Goal: Browse casually: Explore the website without a specific task or goal

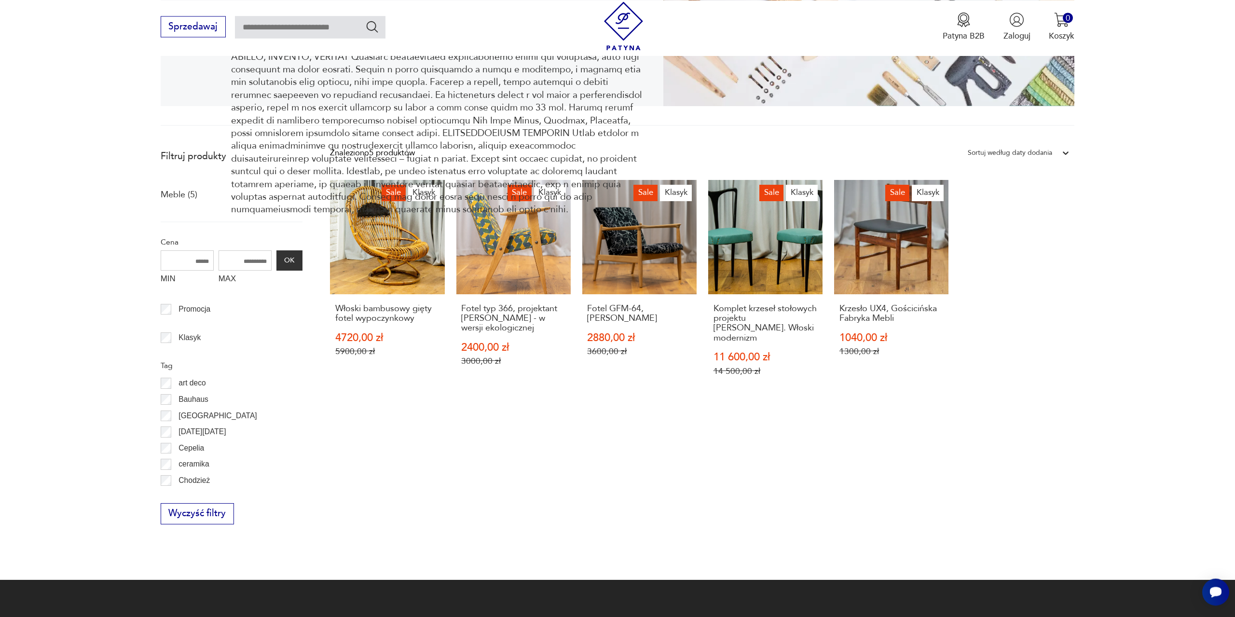
scroll to position [258, 0]
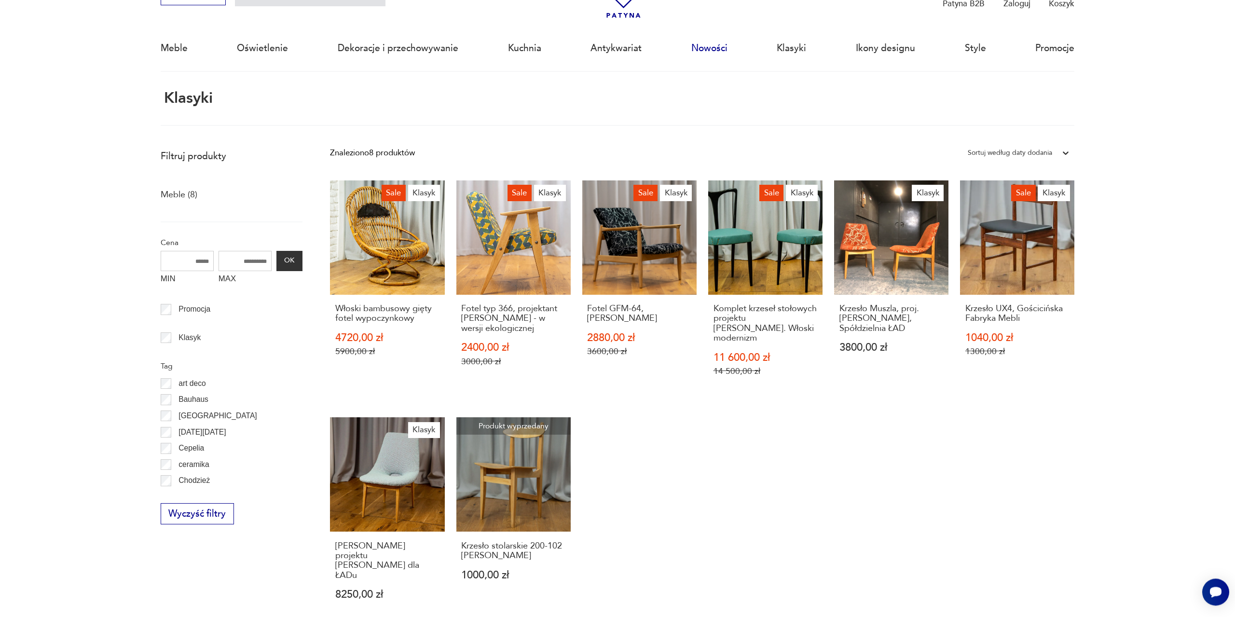
scroll to position [57, 0]
click at [711, 51] on link "Nowości" at bounding box center [709, 49] width 36 height 44
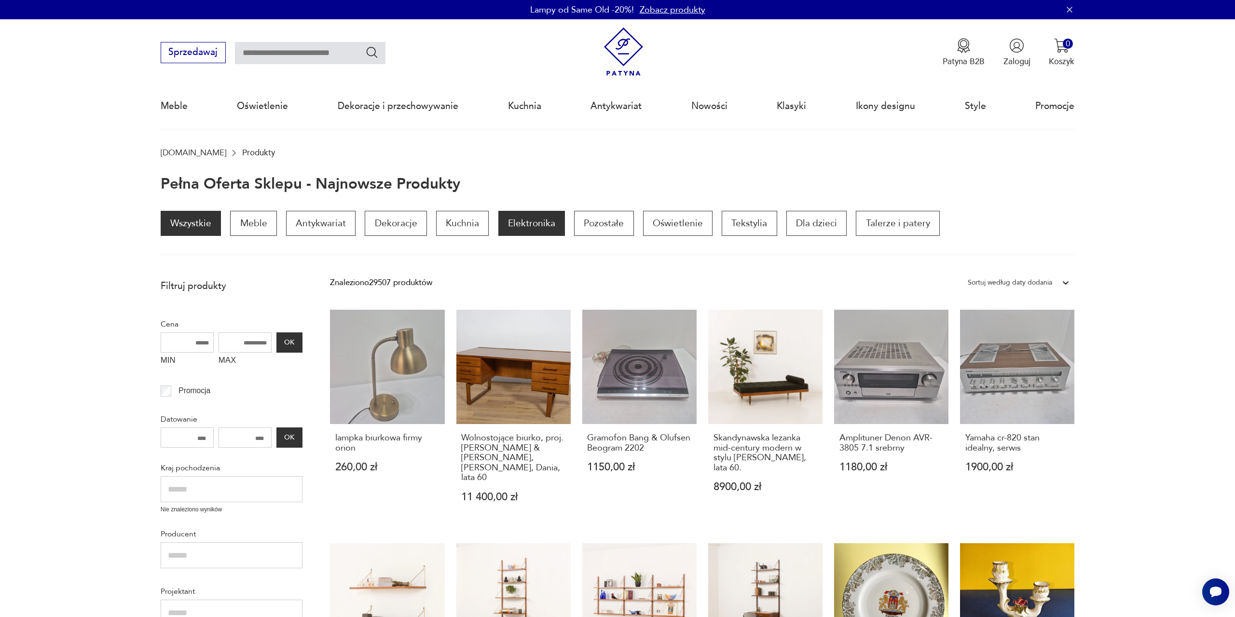
click at [513, 231] on p "Elektronika" at bounding box center [531, 223] width 67 height 25
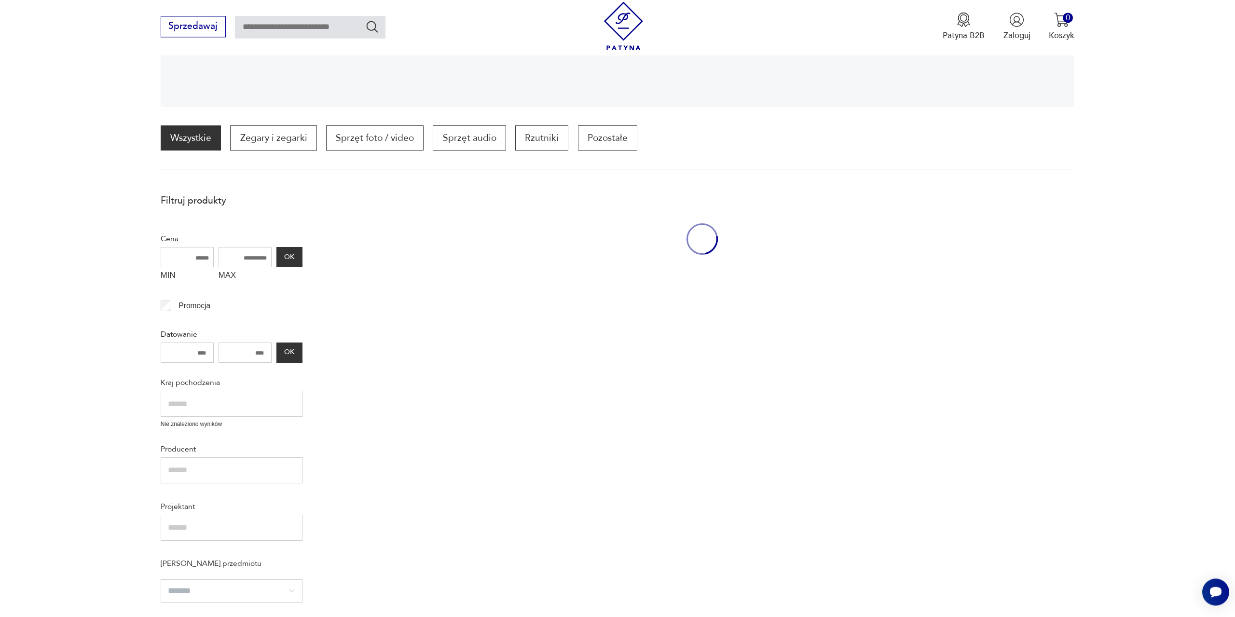
scroll to position [291, 0]
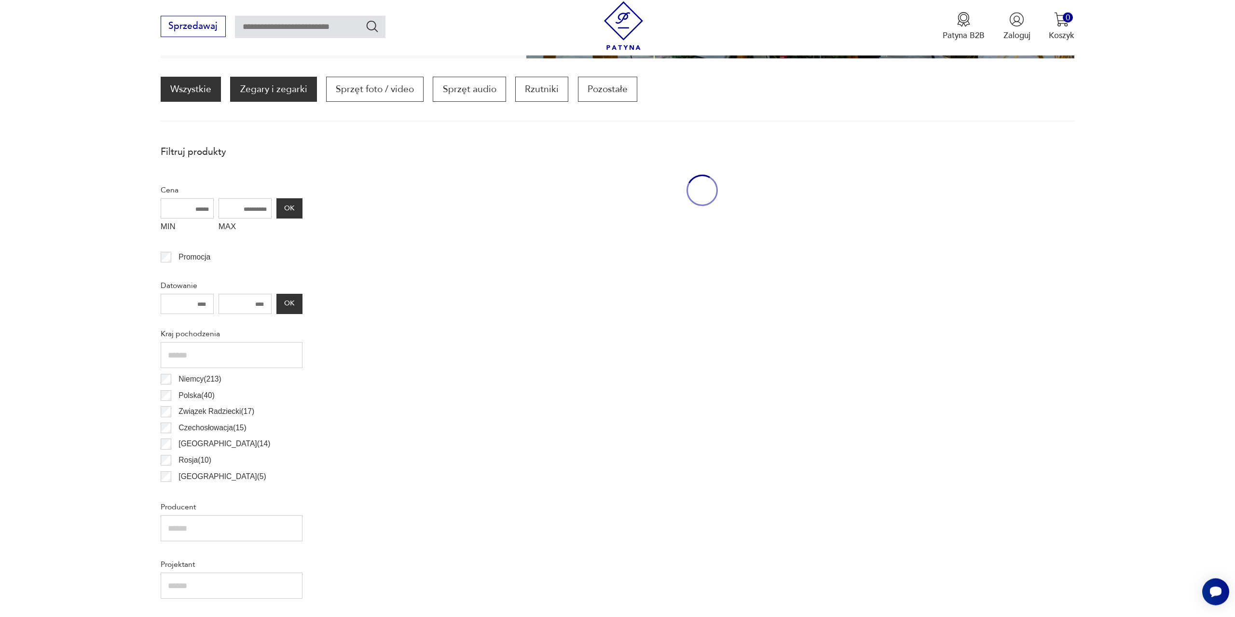
click at [272, 85] on p "Zegary i zegarki" at bounding box center [273, 89] width 86 height 25
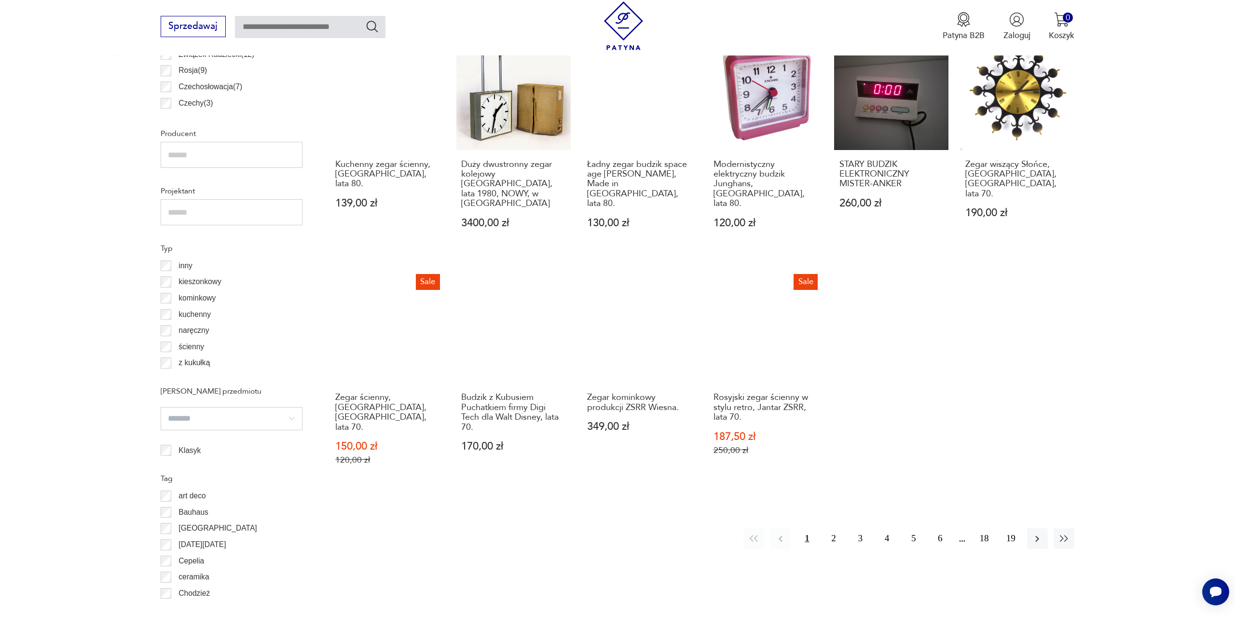
scroll to position [681, 0]
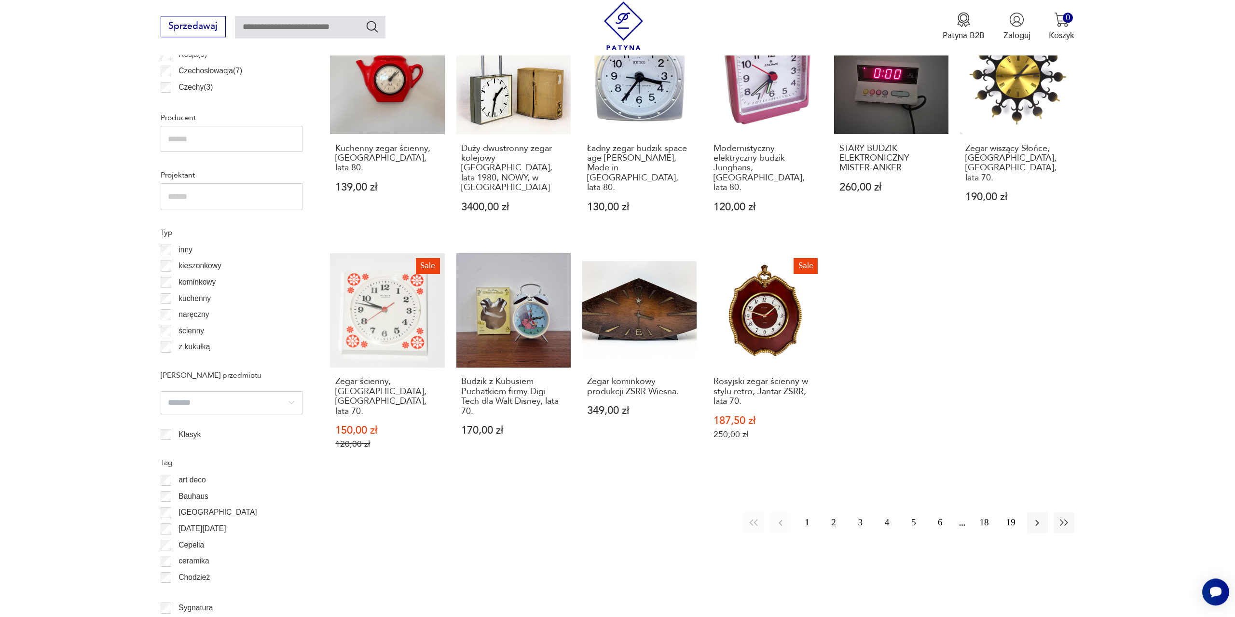
click at [835, 512] on button "2" at bounding box center [834, 522] width 21 height 21
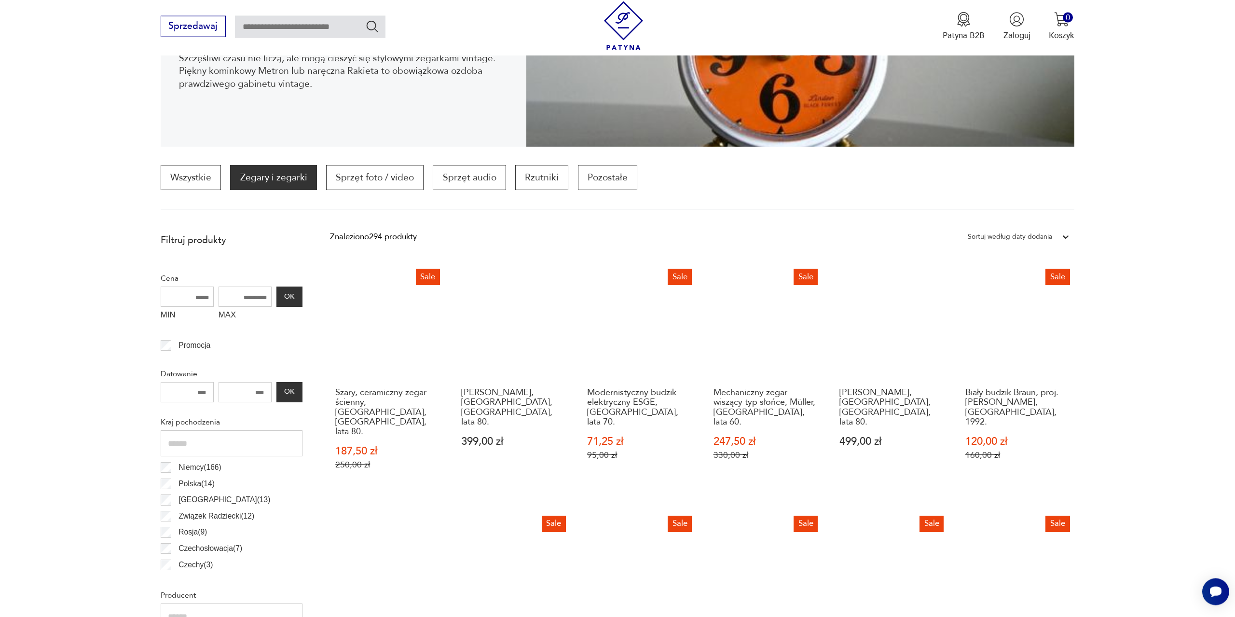
scroll to position [189, 0]
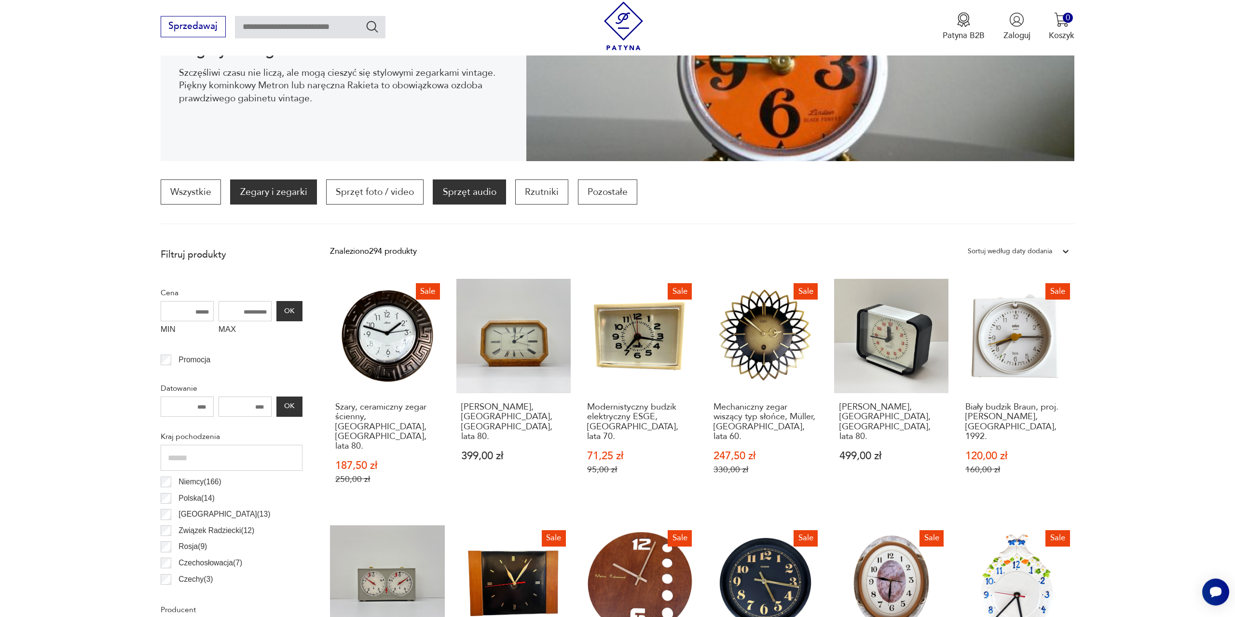
click at [451, 193] on p "Sprzęt audio" at bounding box center [469, 191] width 73 height 25
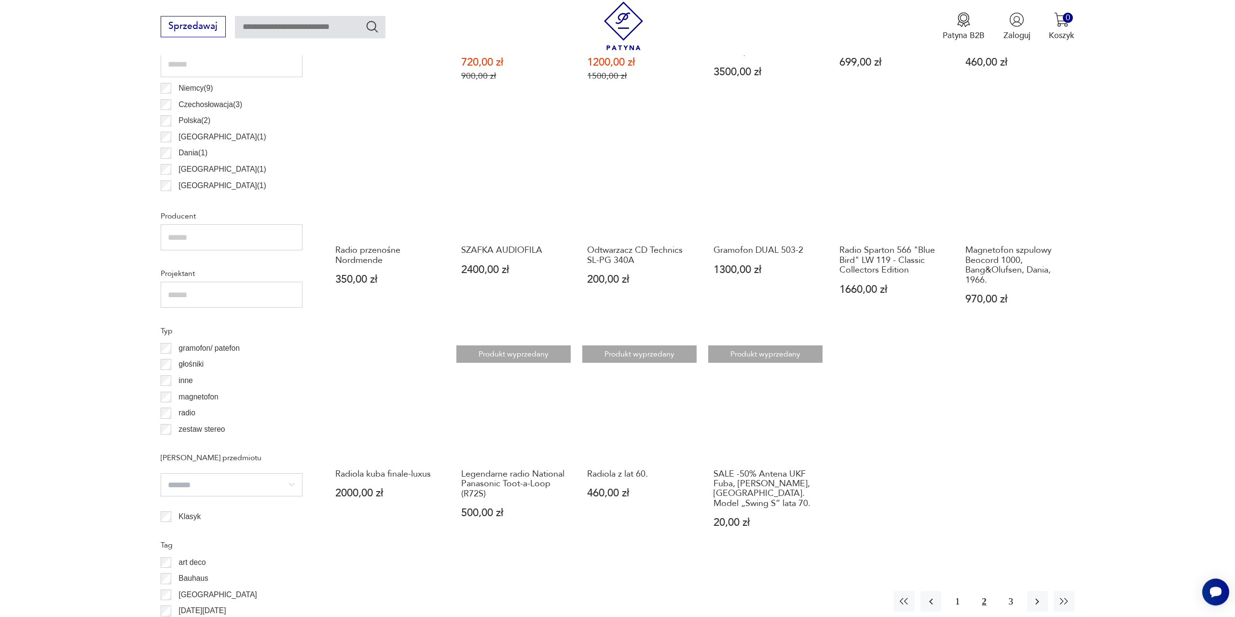
scroll to position [681, 0]
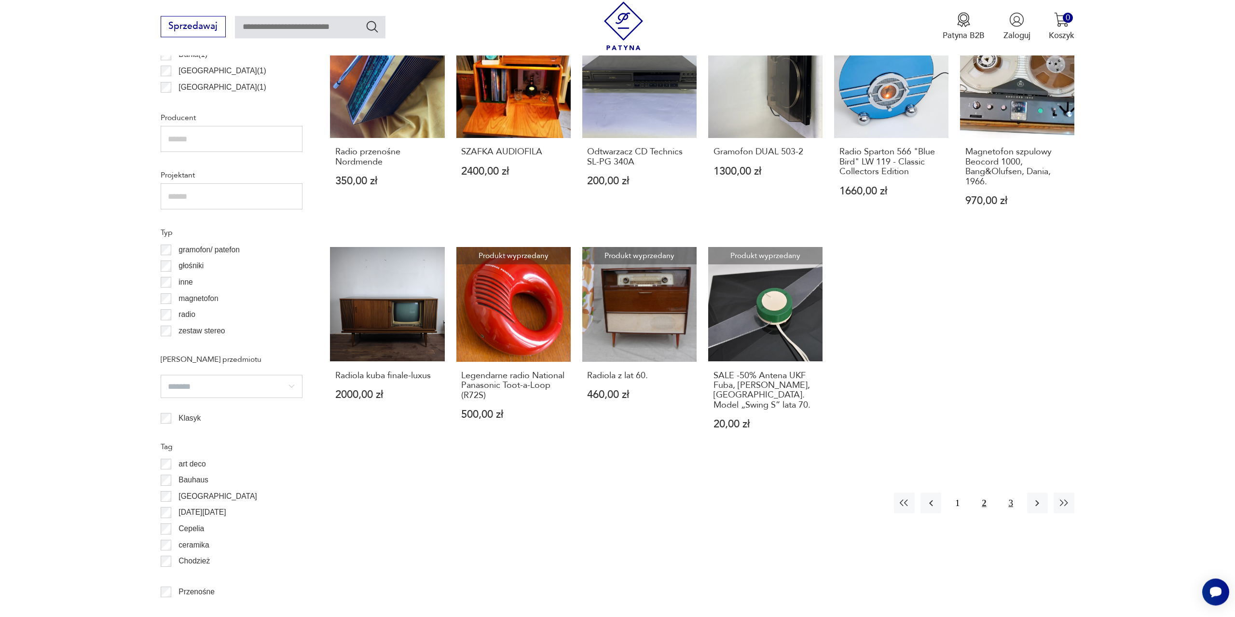
click at [1010, 505] on button "3" at bounding box center [1011, 503] width 21 height 21
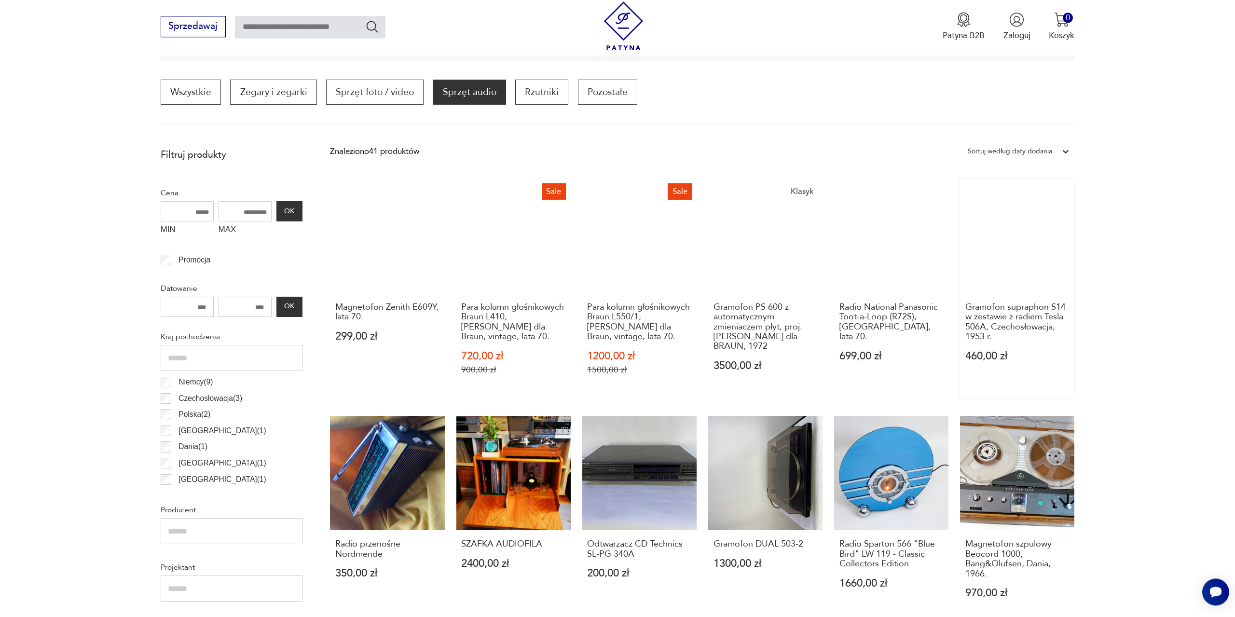
scroll to position [287, 0]
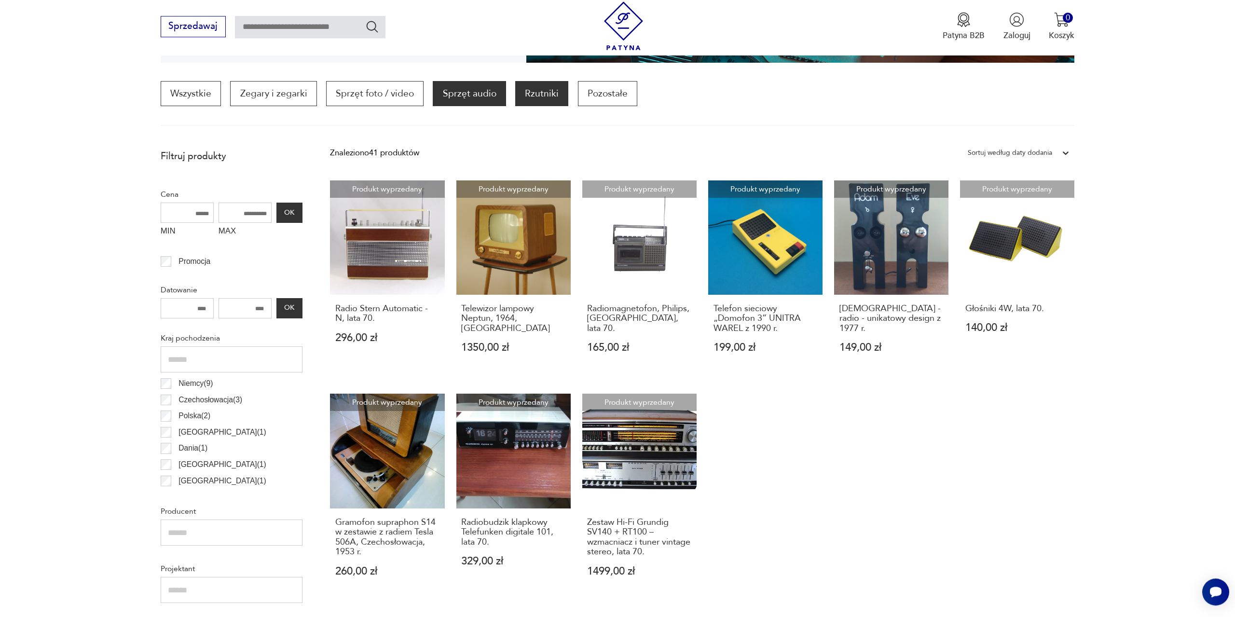
click at [541, 96] on p "Rzutniki" at bounding box center [541, 93] width 53 height 25
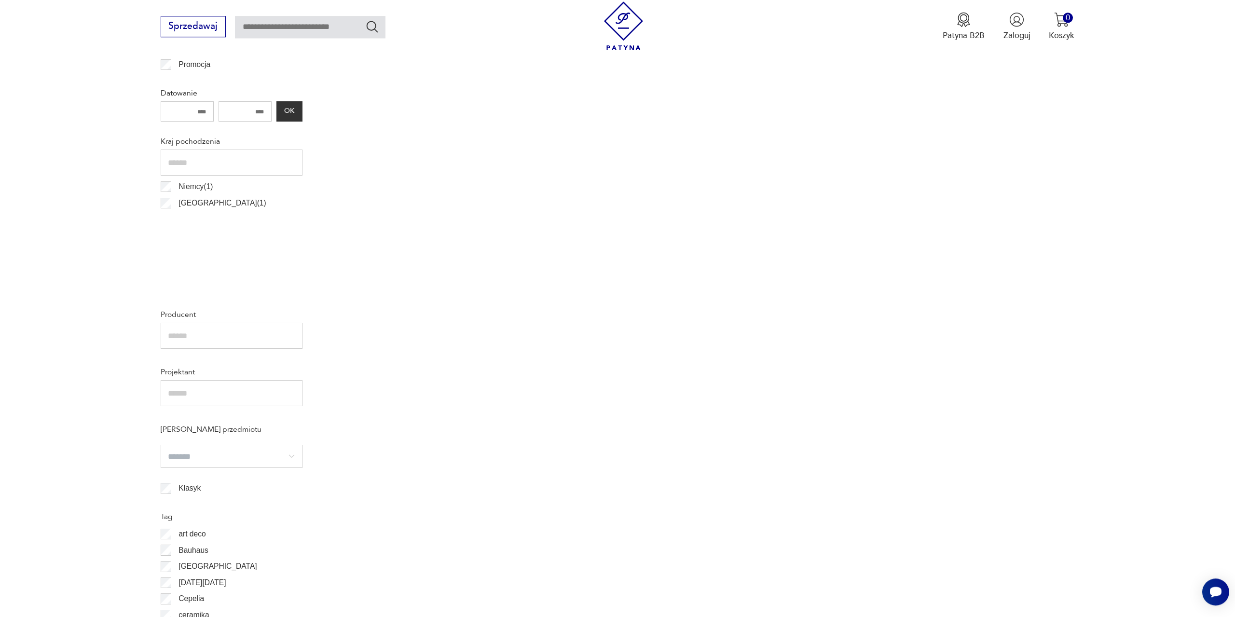
scroll to position [238, 0]
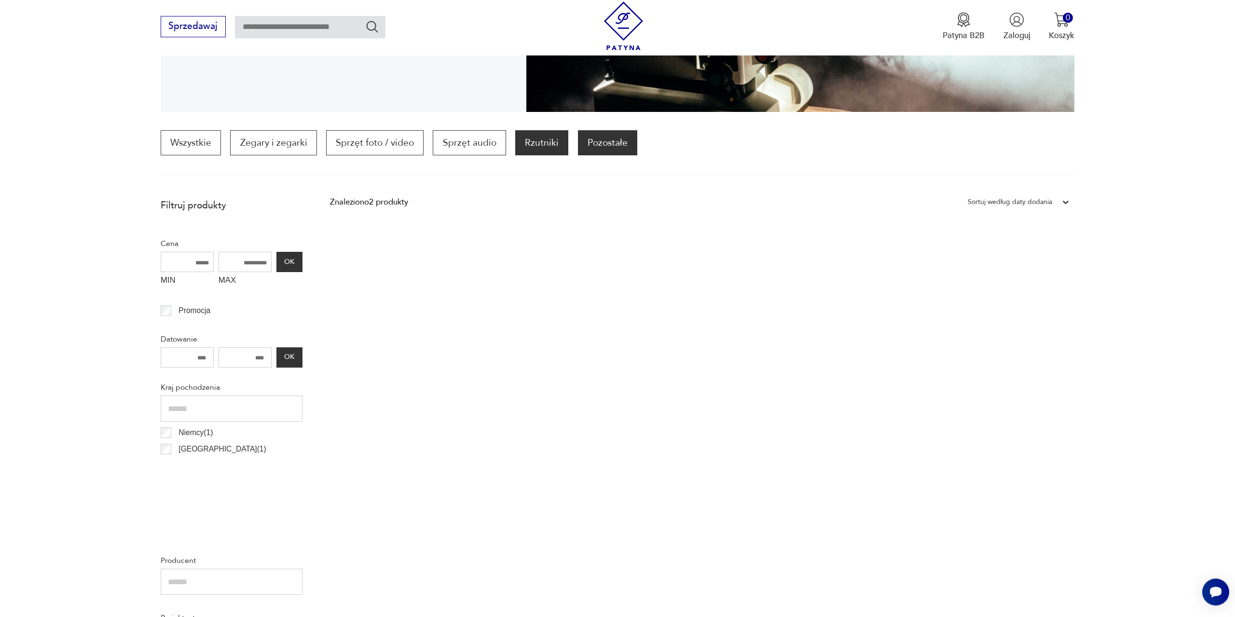
click at [599, 139] on p "Pozostałe" at bounding box center [607, 142] width 59 height 25
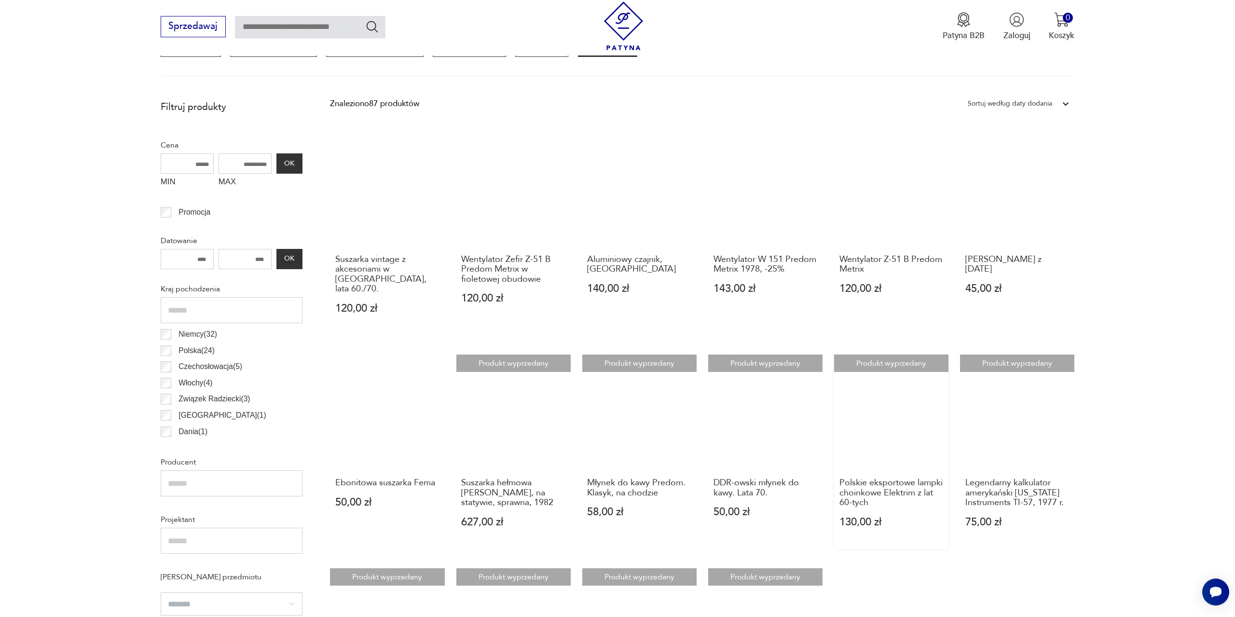
scroll to position [139, 0]
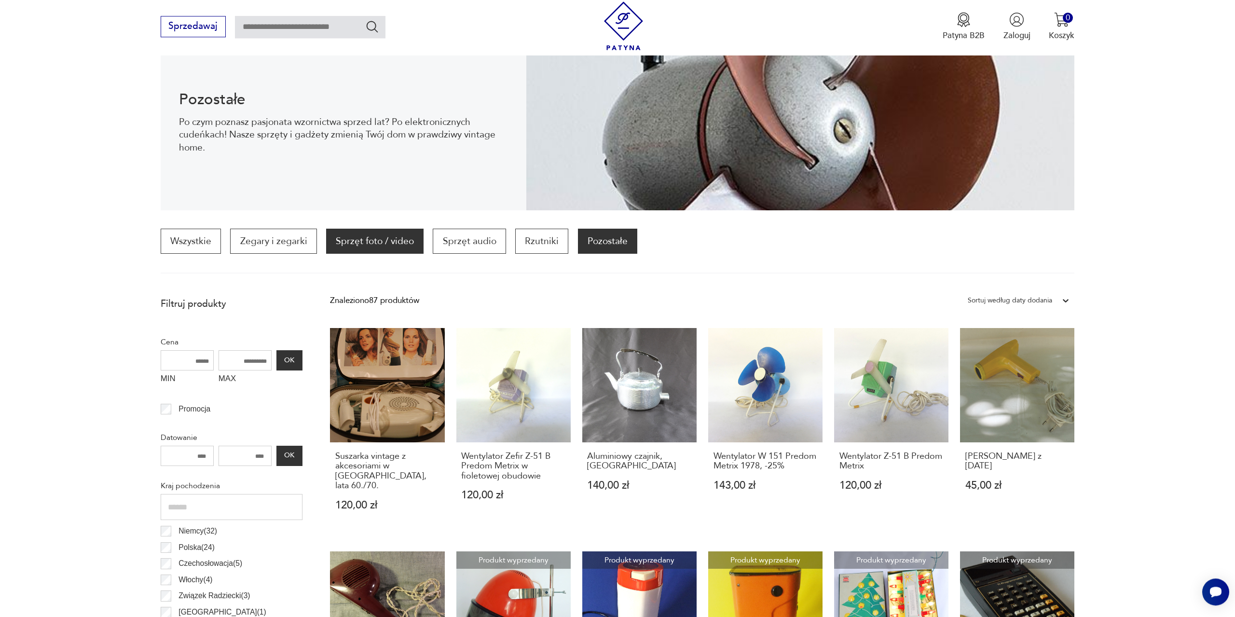
click at [399, 241] on p "Sprzęt foto / video" at bounding box center [374, 241] width 97 height 25
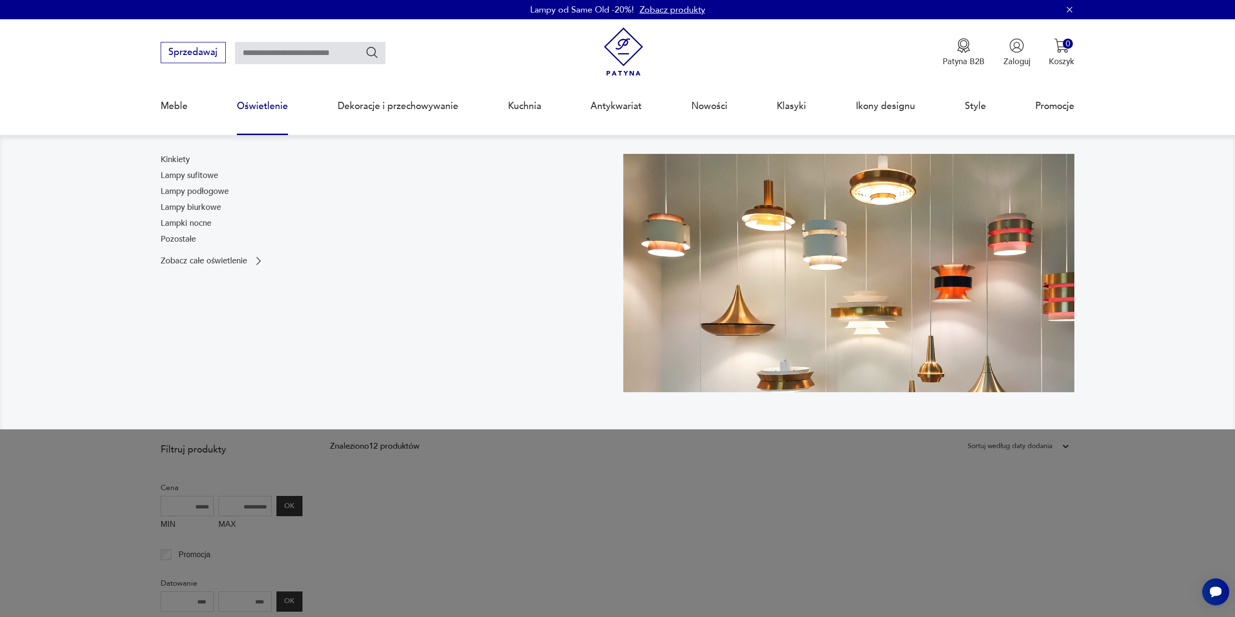
click at [273, 104] on link "Oświetlenie" at bounding box center [262, 106] width 51 height 44
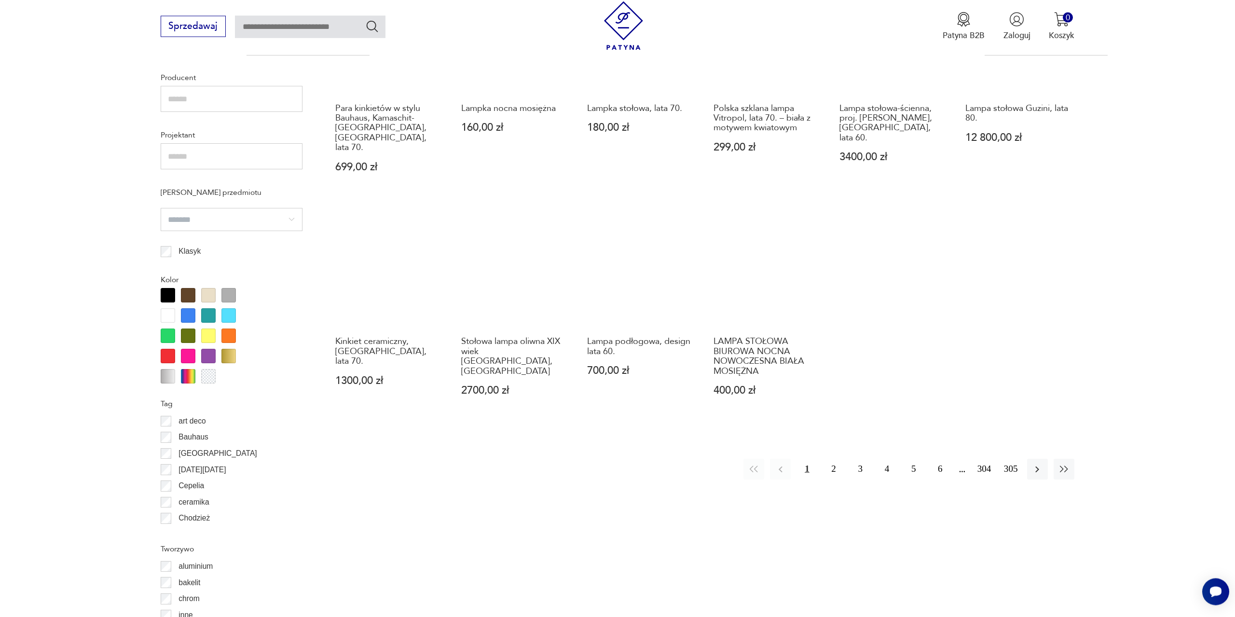
scroll to position [783, 0]
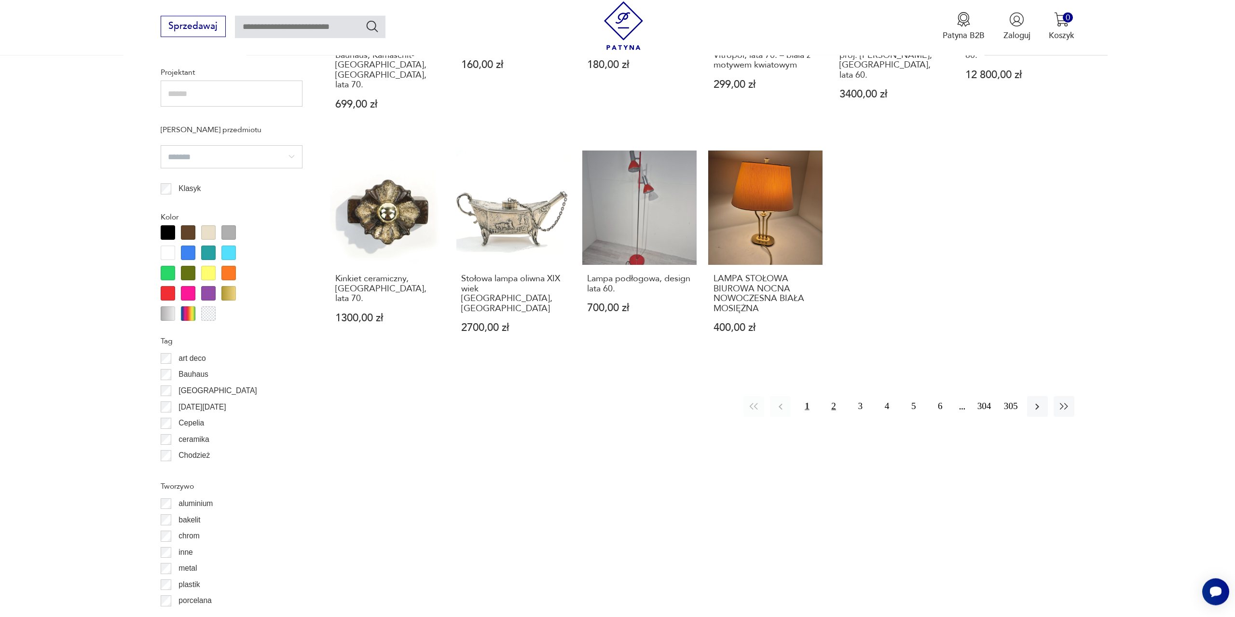
click at [833, 396] on button "2" at bounding box center [834, 406] width 21 height 21
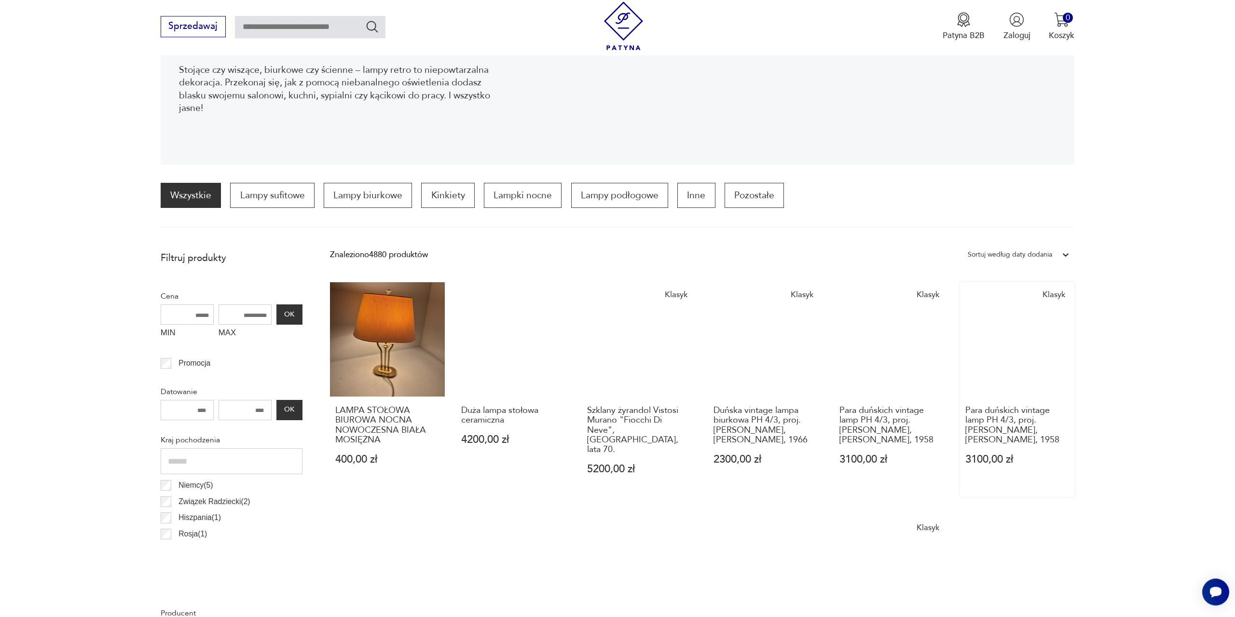
scroll to position [139, 0]
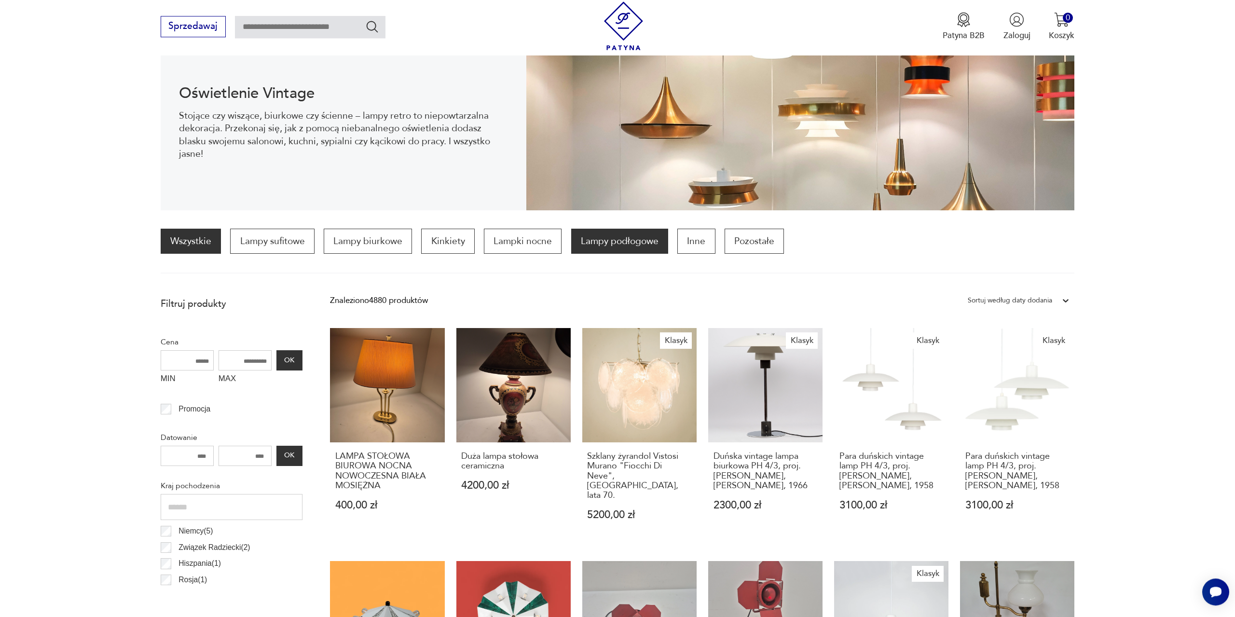
click at [626, 243] on p "Lampy podłogowe" at bounding box center [619, 241] width 97 height 25
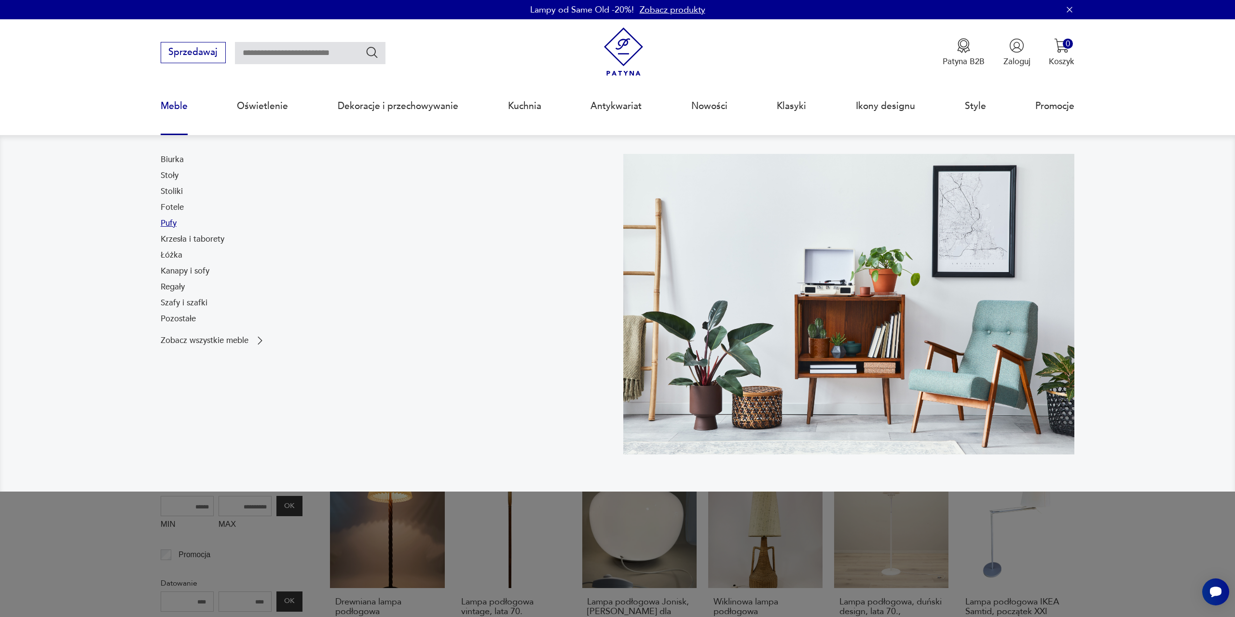
click at [175, 222] on link "Pufy" at bounding box center [169, 224] width 16 height 12
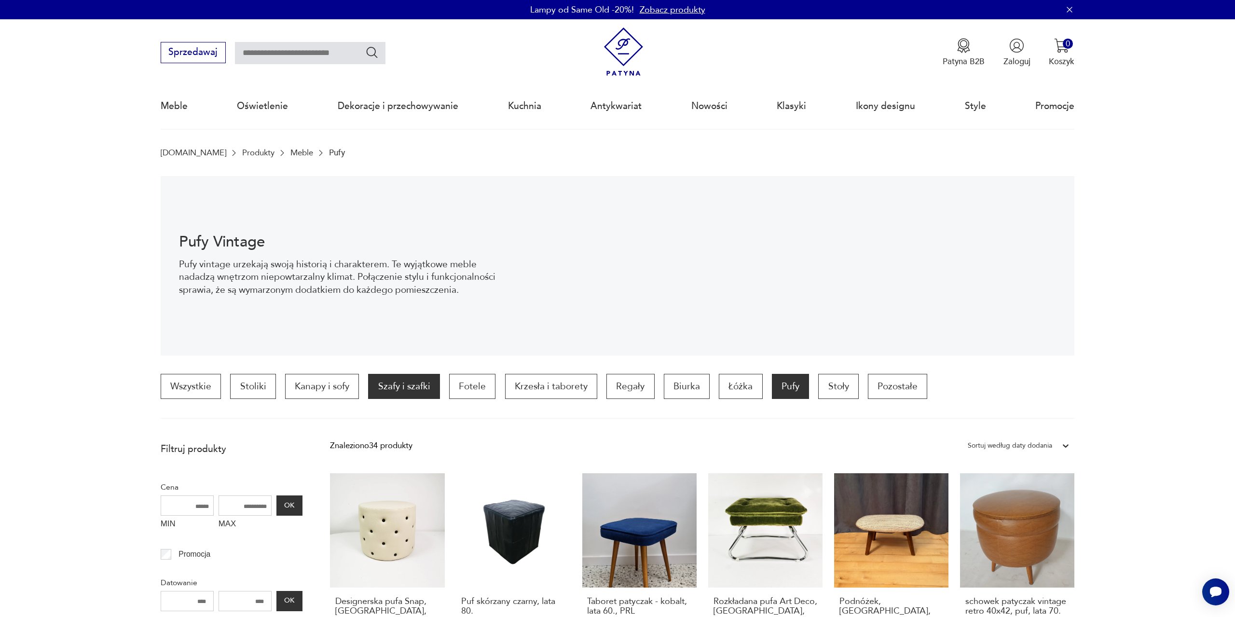
click at [399, 382] on p "Szafy i szafki" at bounding box center [403, 386] width 71 height 25
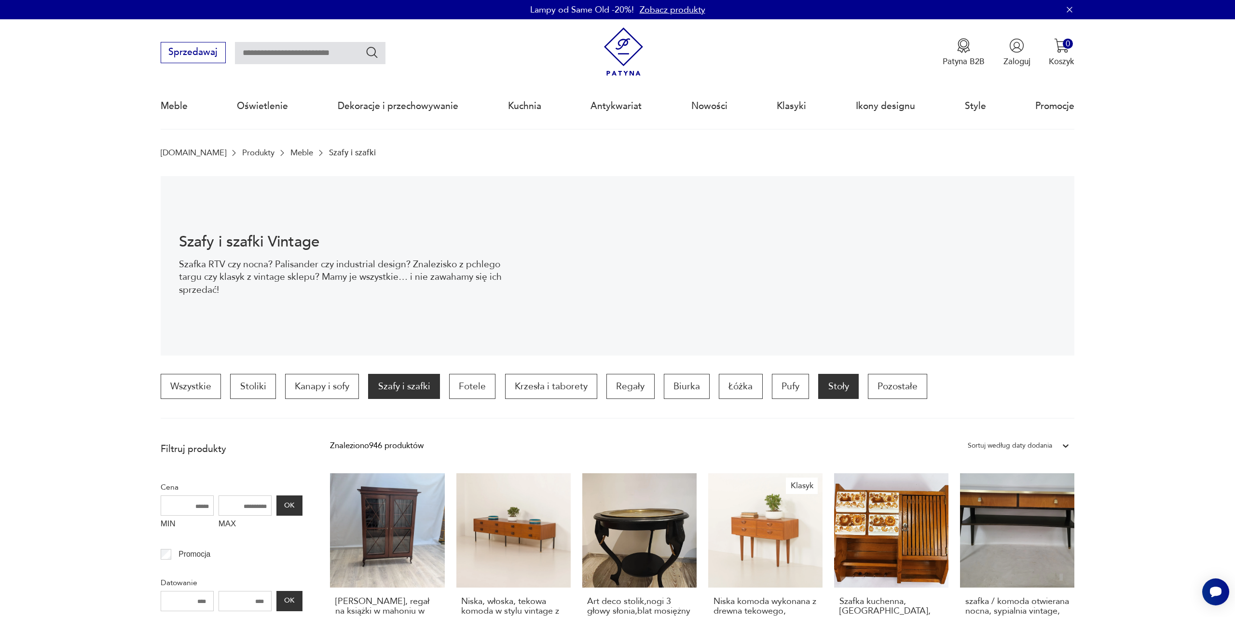
click at [829, 392] on p "Stoły" at bounding box center [838, 386] width 40 height 25
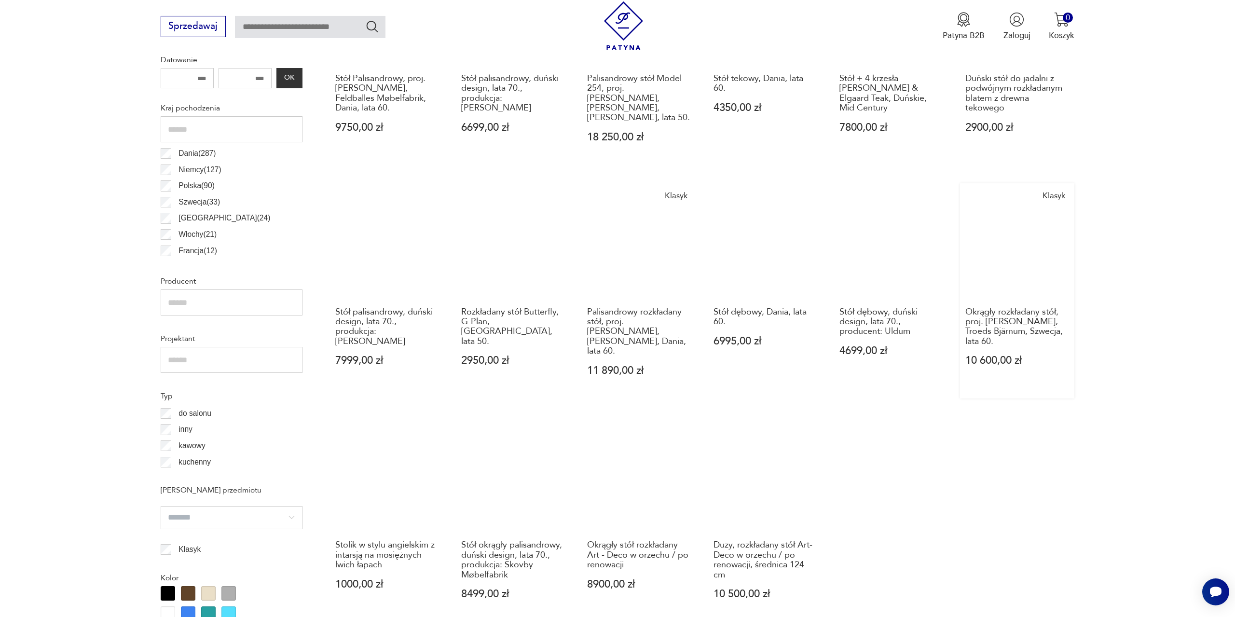
scroll to position [539, 0]
